Goal: Find specific page/section: Find specific page/section

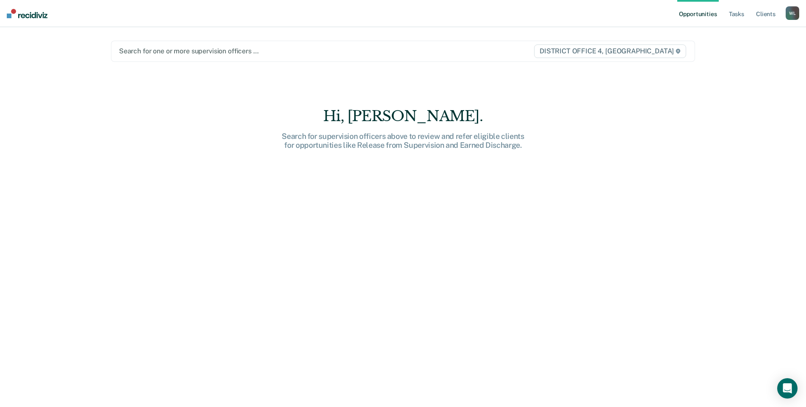
click at [259, 50] on div at bounding box center [317, 51] width 397 height 10
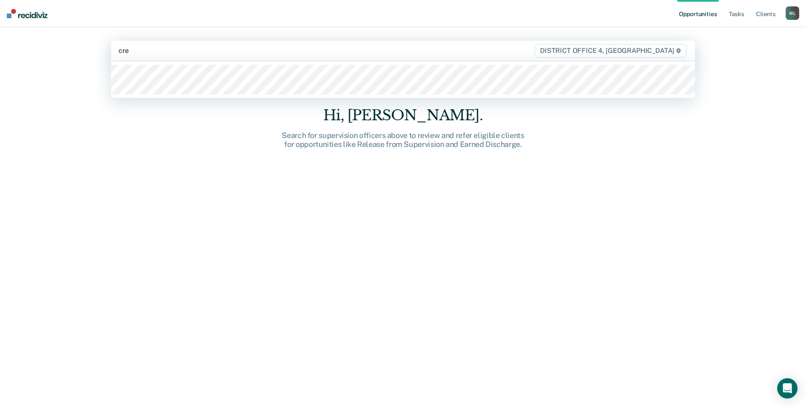
type input "cree"
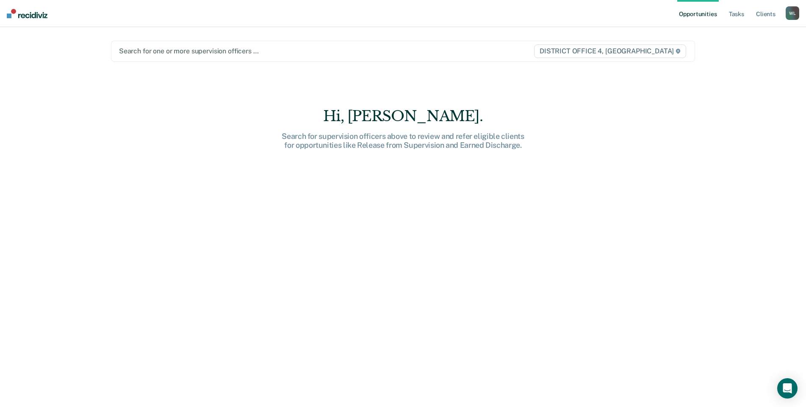
click at [179, 52] on div at bounding box center [317, 51] width 397 height 10
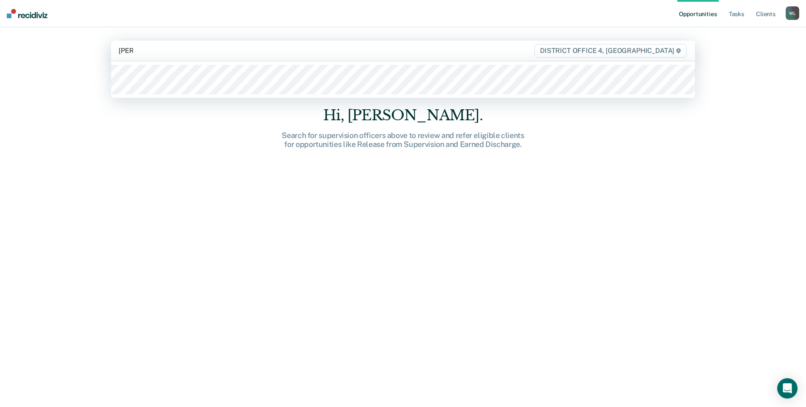
type input "[PERSON_NAME]"
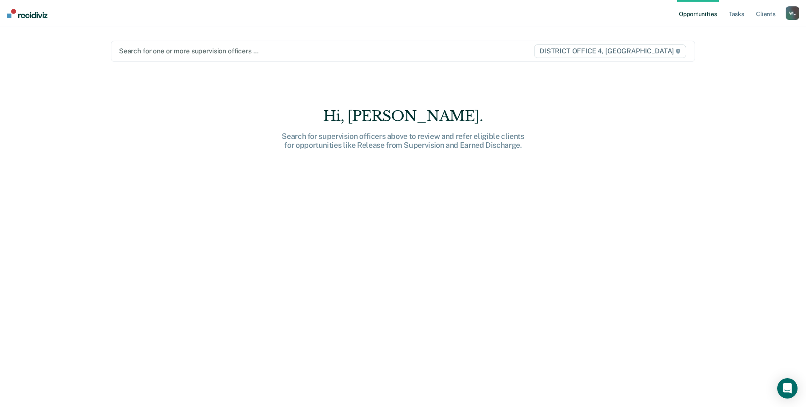
click at [195, 52] on div at bounding box center [317, 51] width 397 height 10
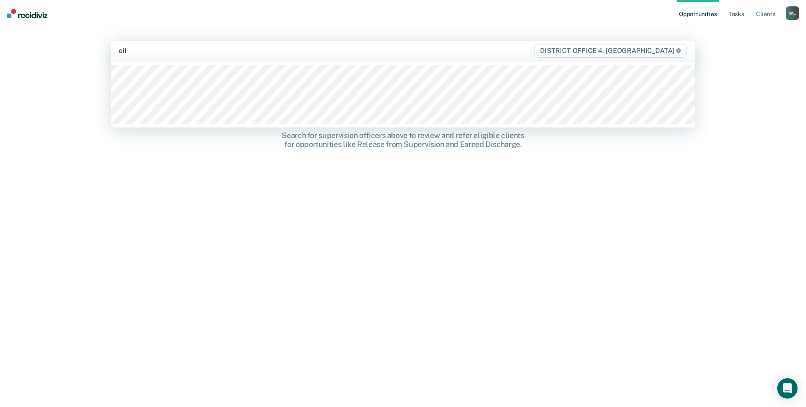
type input "elli"
